Goal: Task Accomplishment & Management: Manage account settings

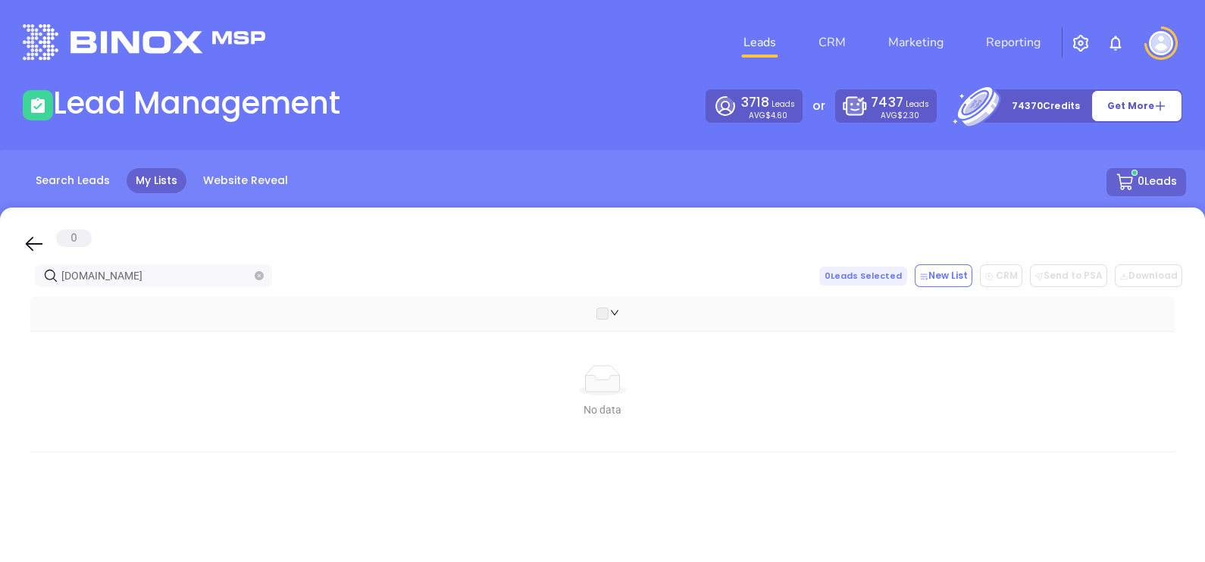
click at [255, 280] on span at bounding box center [259, 276] width 9 height 17
click at [255, 278] on icon "close-circle" at bounding box center [259, 275] width 9 height 9
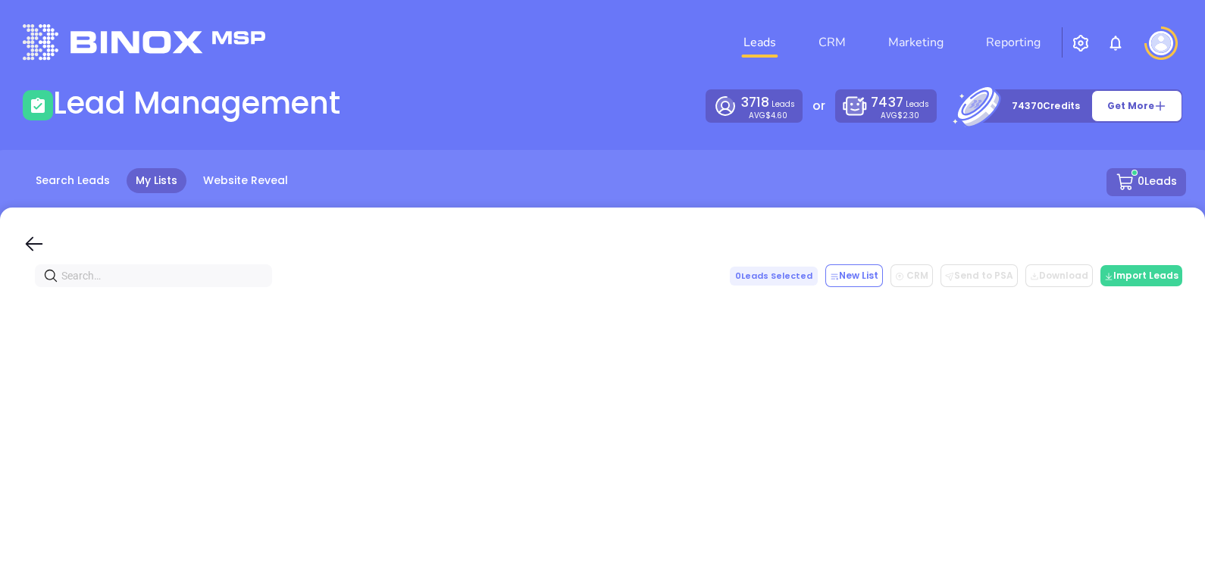
paste input "[DOMAIN_NAME]"
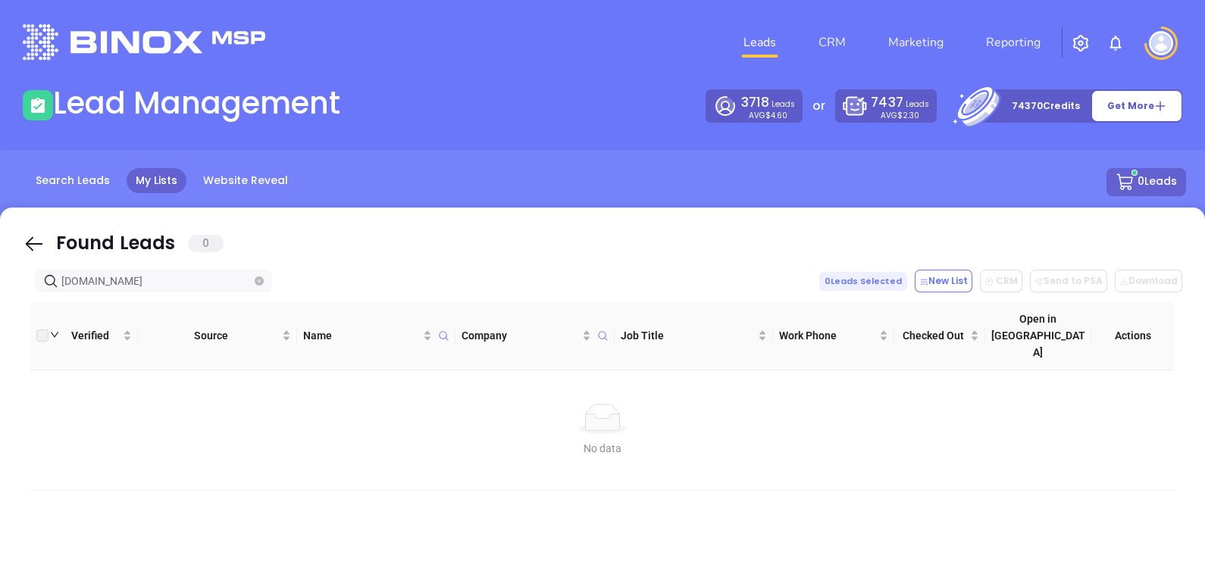
type input "[DOMAIN_NAME]"
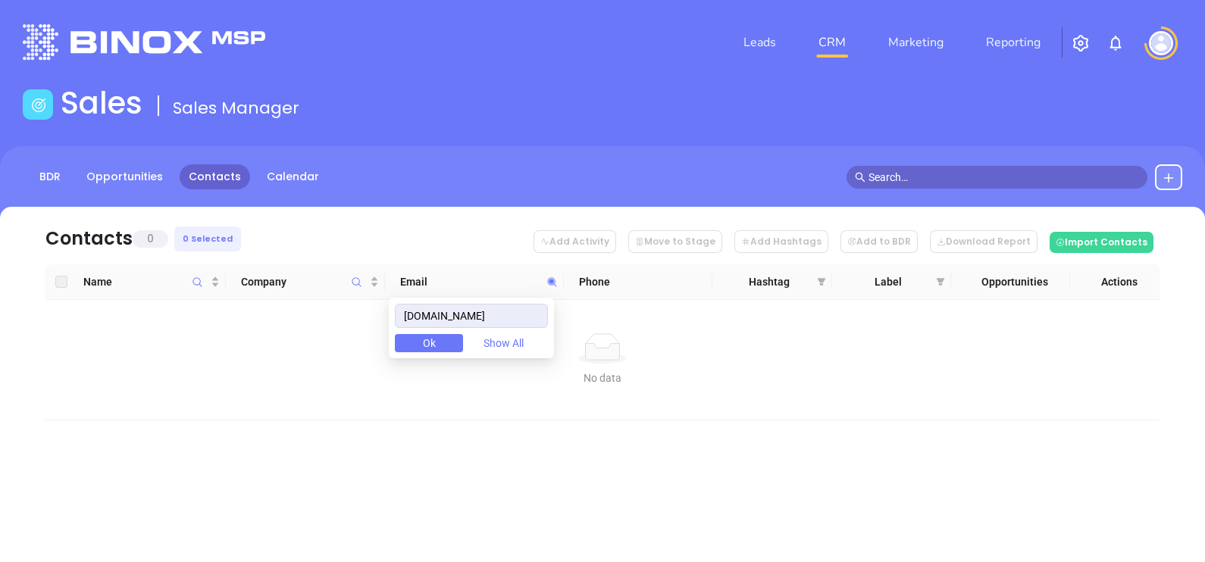
drag, startPoint x: 485, startPoint y: 312, endPoint x: 350, endPoint y: 330, distance: 136.0
click at [353, 332] on body "Leads CRM Marketing Reporting Financial Leads Leads Sales Sales Manager BDR Opp…" at bounding box center [602, 281] width 1205 height 562
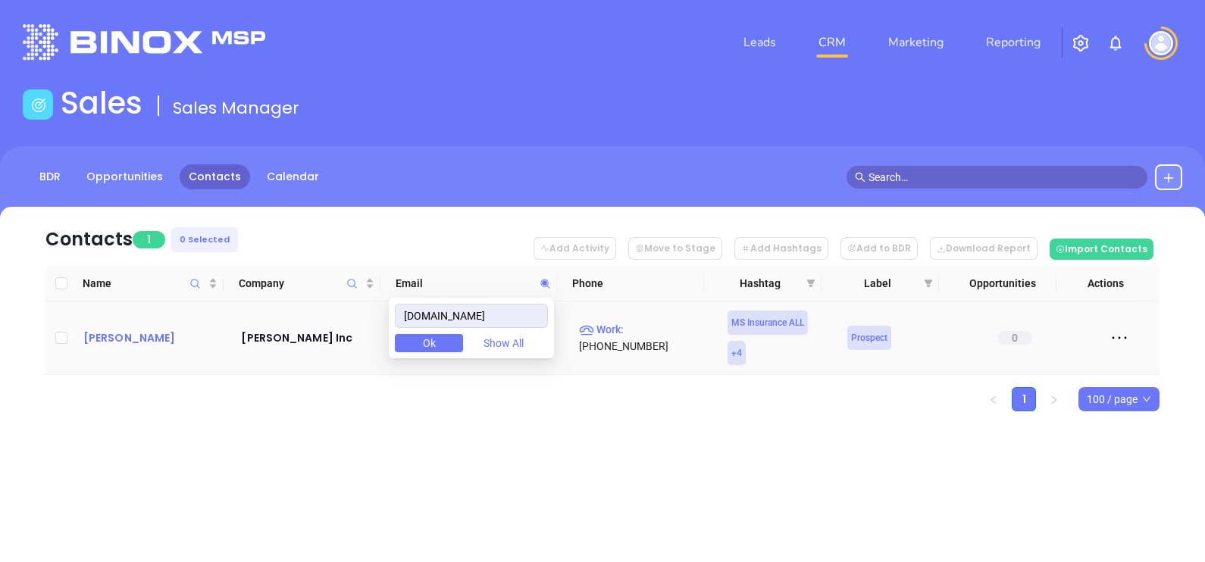
type input "[DOMAIN_NAME]"
click at [140, 337] on div "[PERSON_NAME]" at bounding box center [151, 338] width 137 height 18
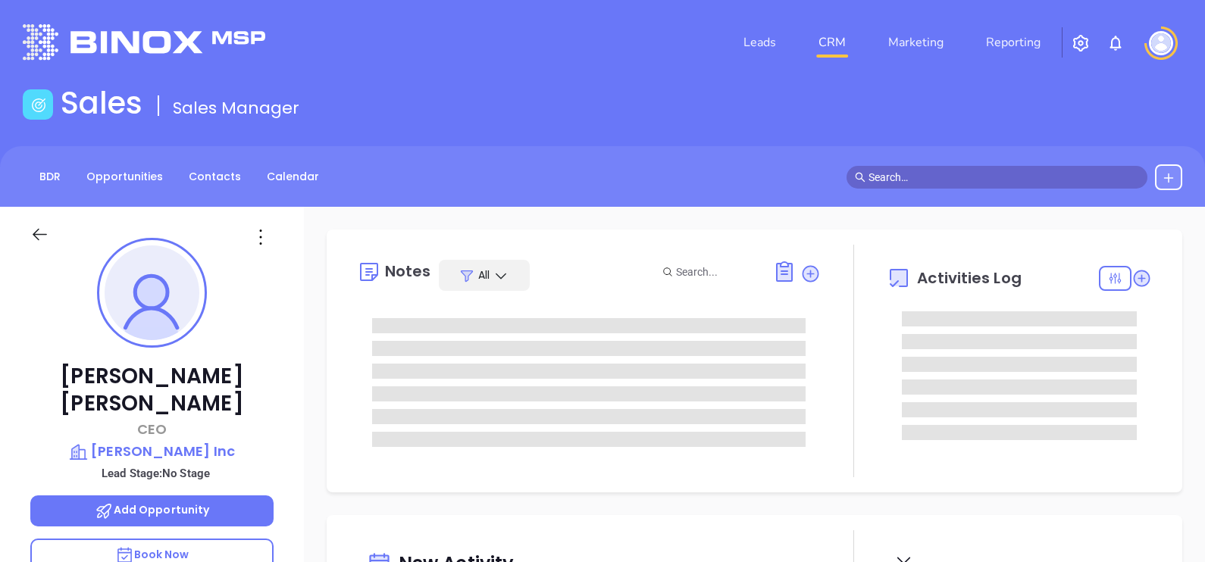
type input "[DATE]"
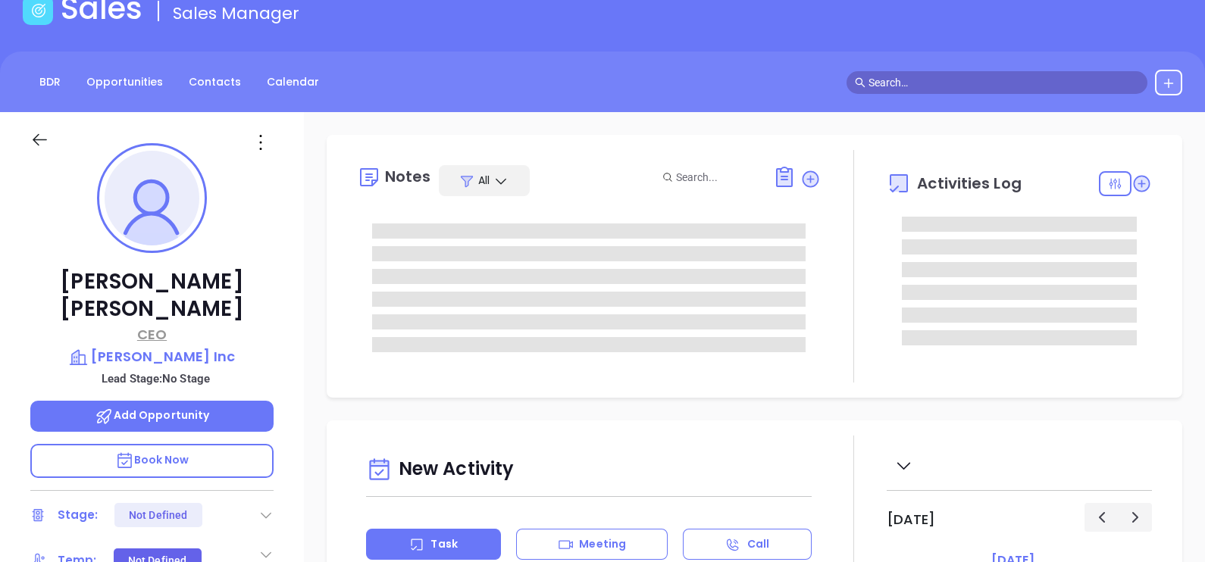
scroll to position [189, 0]
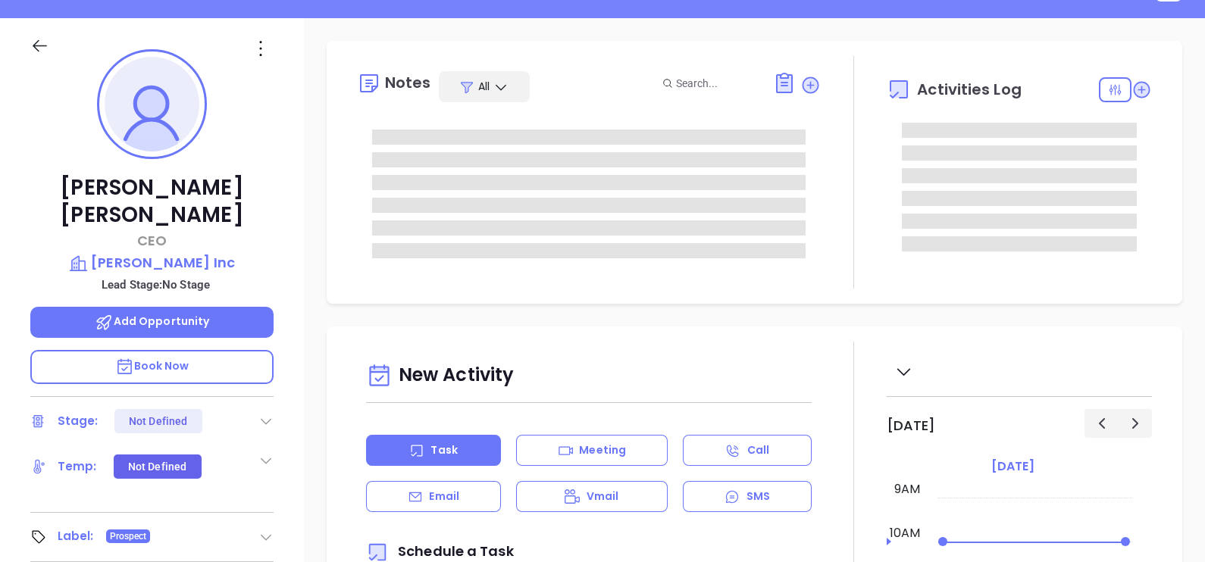
type input "[PERSON_NAME]"
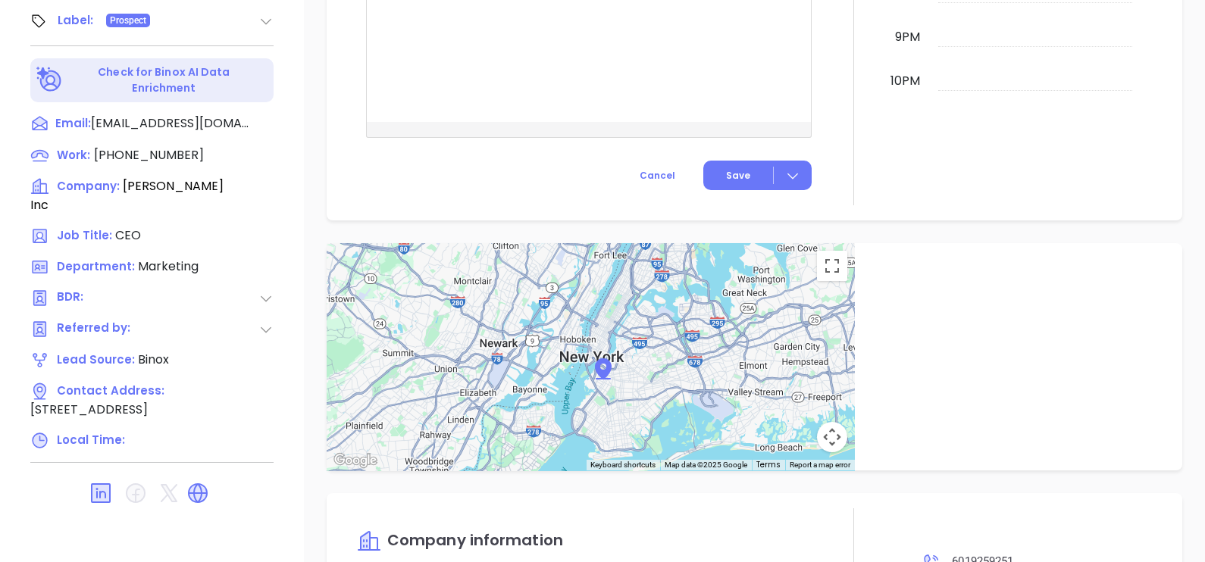
scroll to position [231, 0]
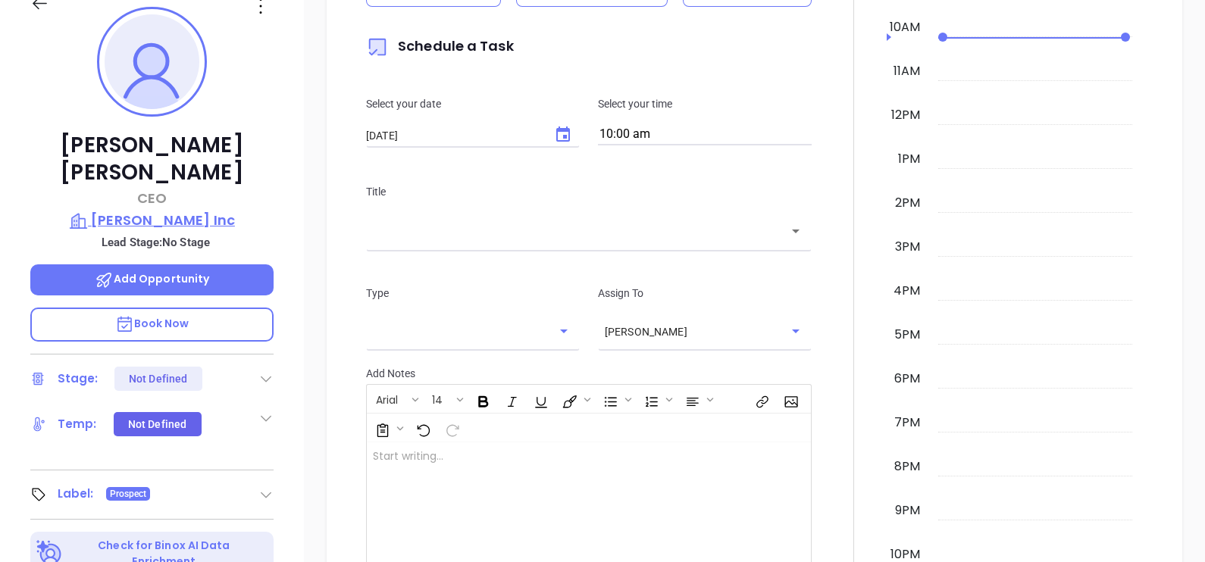
click at [218, 210] on p "[PERSON_NAME] Inc" at bounding box center [151, 220] width 243 height 21
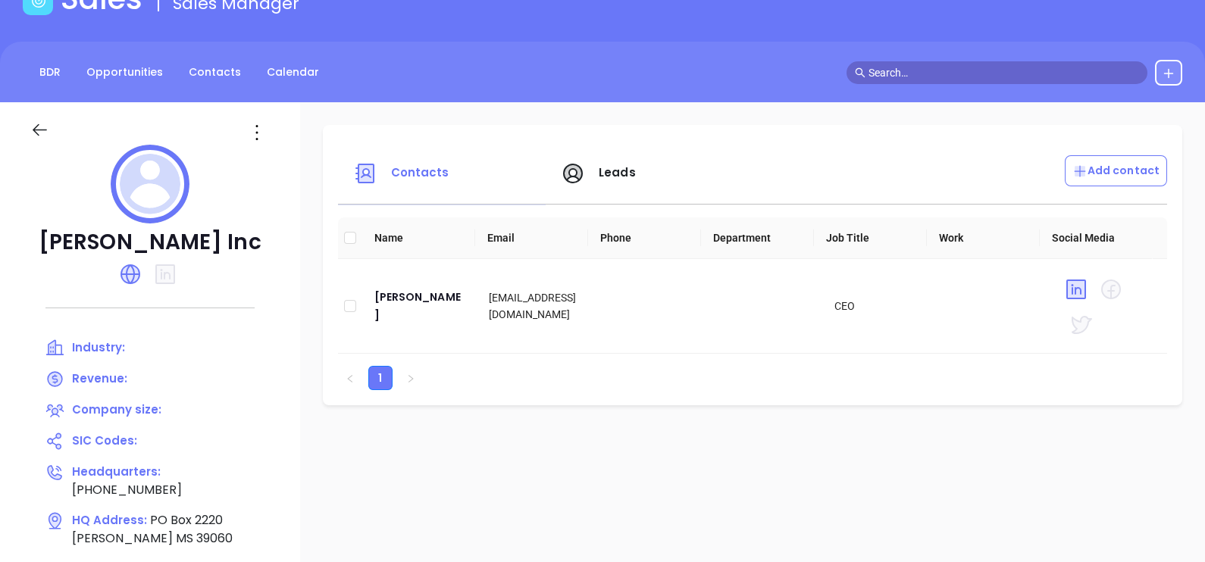
scroll to position [42, 0]
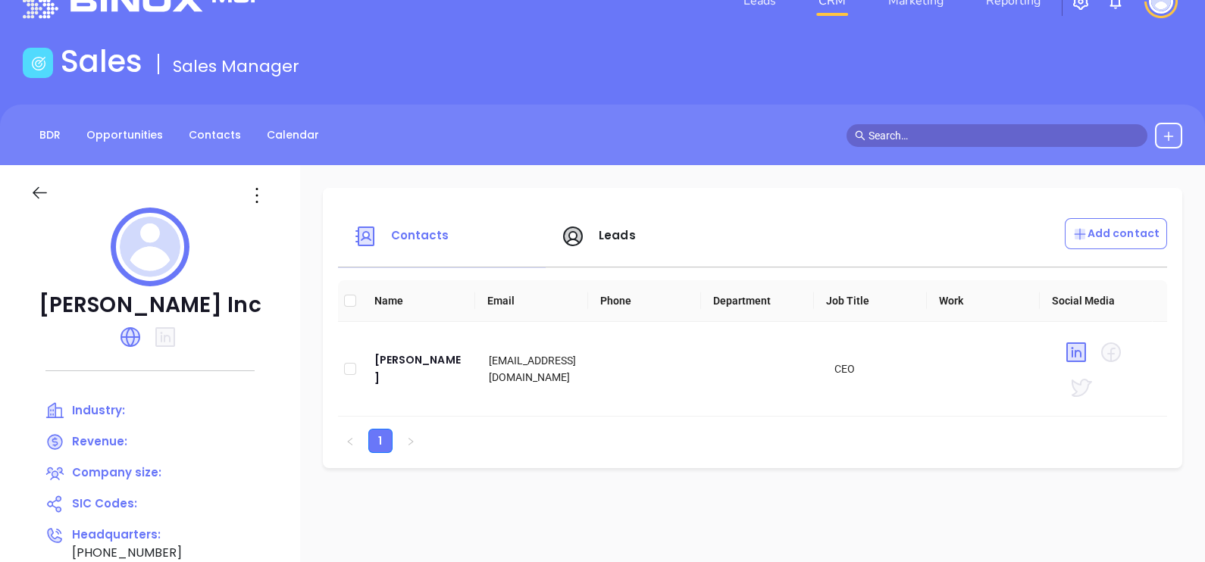
click at [269, 188] on div at bounding box center [257, 195] width 43 height 24
click at [262, 188] on icon at bounding box center [257, 195] width 24 height 24
click at [292, 246] on div "[PERSON_NAME] Inc Industry: Revenue: Company size: SIC Codes: Headquarters: [PH…" at bounding box center [150, 487] width 300 height 644
click at [287, 228] on div "[PERSON_NAME] Inc Industry: Revenue: Company size: SIC Codes: Headquarters: [PH…" at bounding box center [150, 487] width 300 height 644
click at [250, 200] on icon at bounding box center [257, 195] width 24 height 24
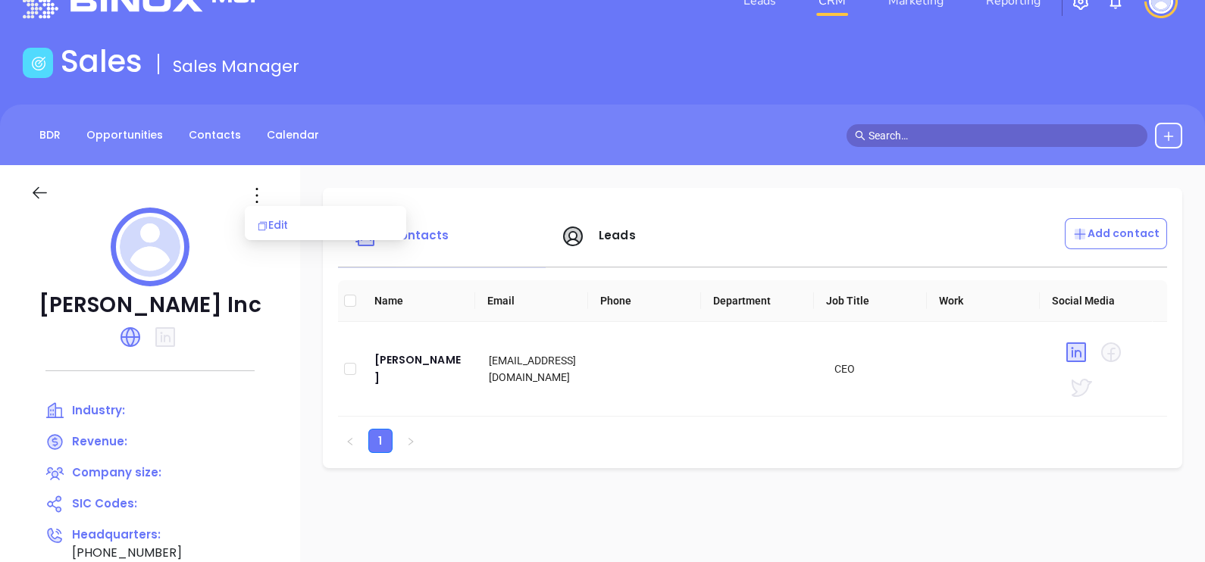
click at [275, 208] on ul "Edit" at bounding box center [325, 223] width 161 height 34
click at [277, 211] on li "Edit" at bounding box center [325, 225] width 155 height 32
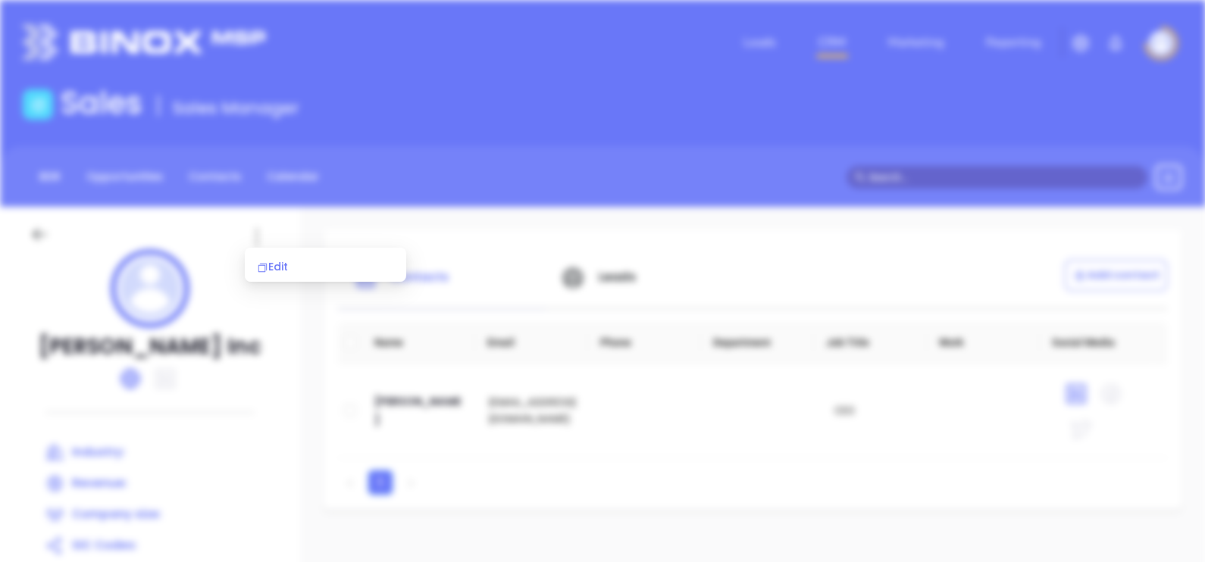
scroll to position [0, 0]
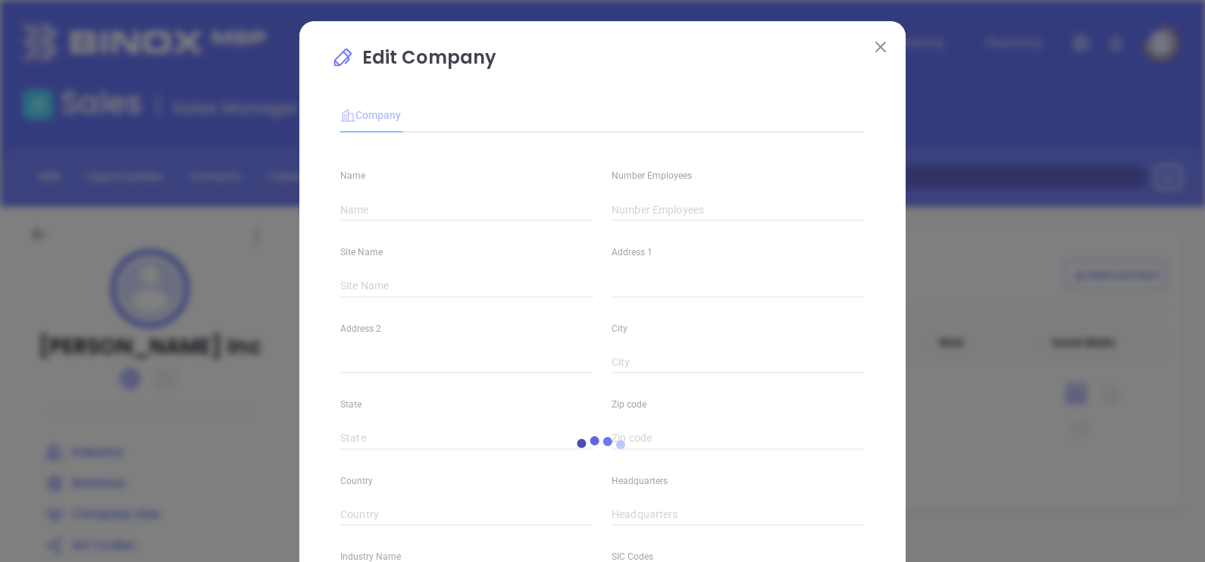
type input "[PERSON_NAME] Inc"
type input "[PHONE_NUMBER]"
type input "[URL][DOMAIN_NAME]"
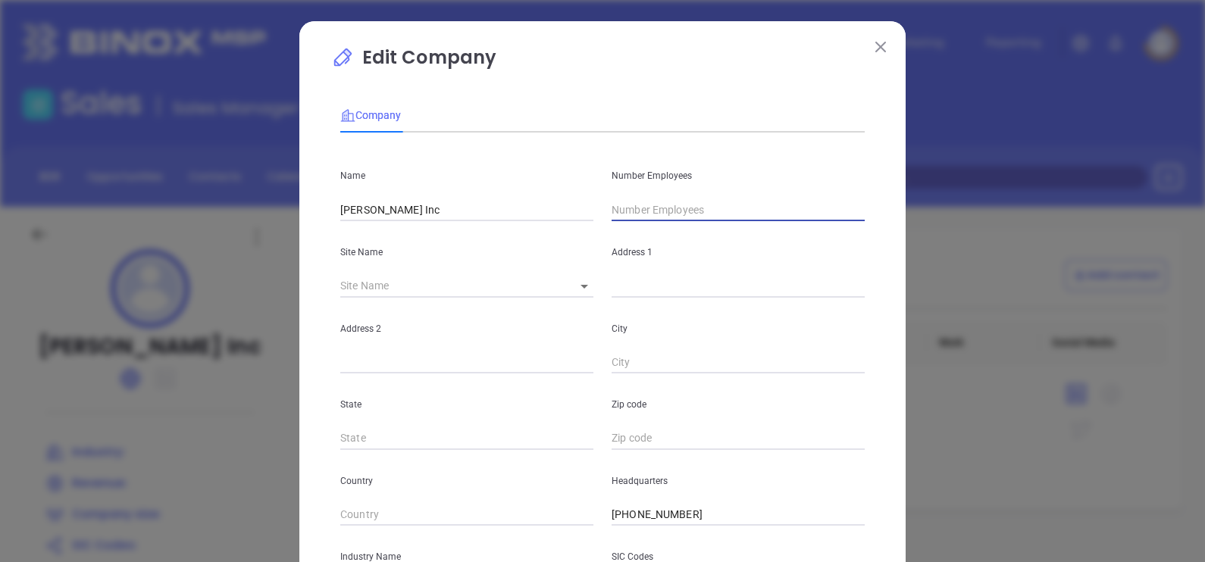
click at [662, 211] on input "text" at bounding box center [738, 210] width 253 height 23
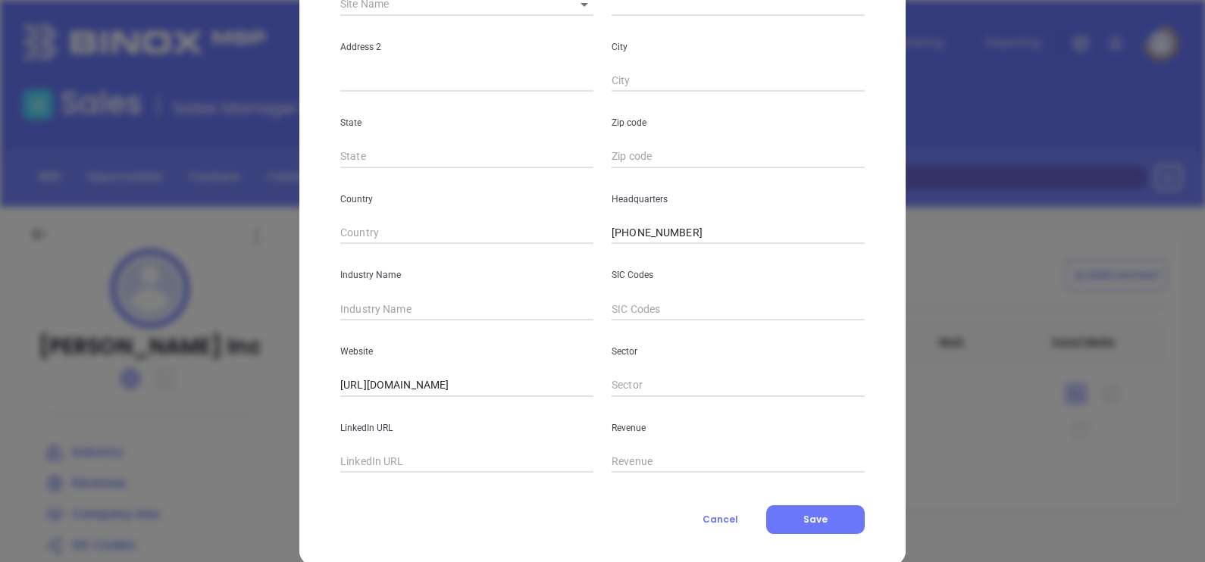
scroll to position [306, 0]
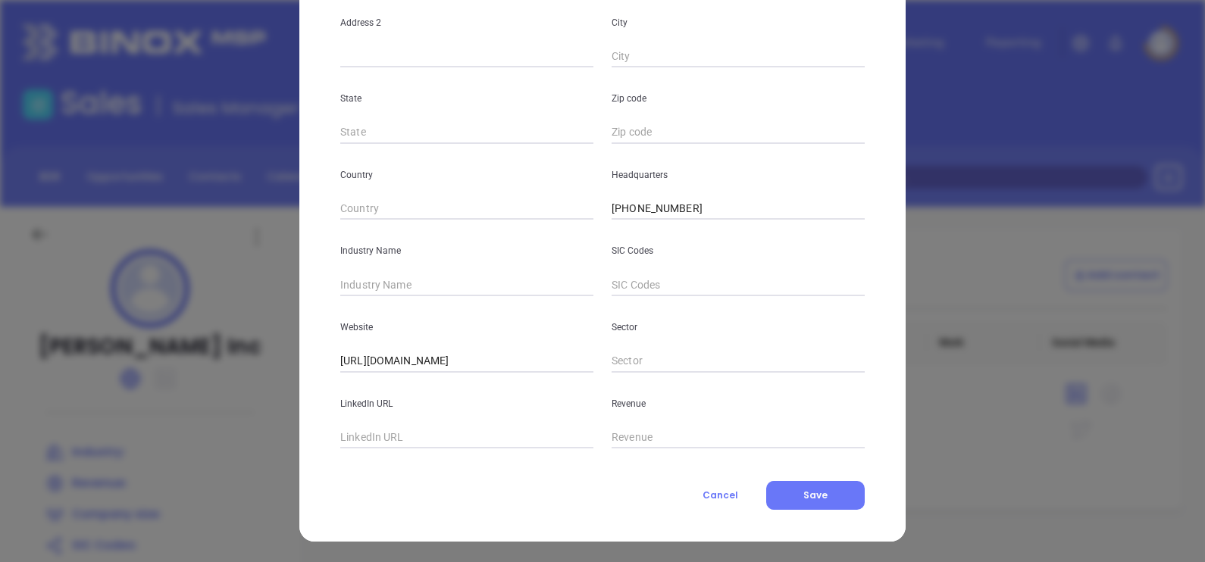
type input "30"
click at [413, 280] on input "text" at bounding box center [466, 285] width 253 height 23
type input "Insurance"
click at [818, 502] on button "Save" at bounding box center [815, 495] width 99 height 29
